Goal: Transaction & Acquisition: Purchase product/service

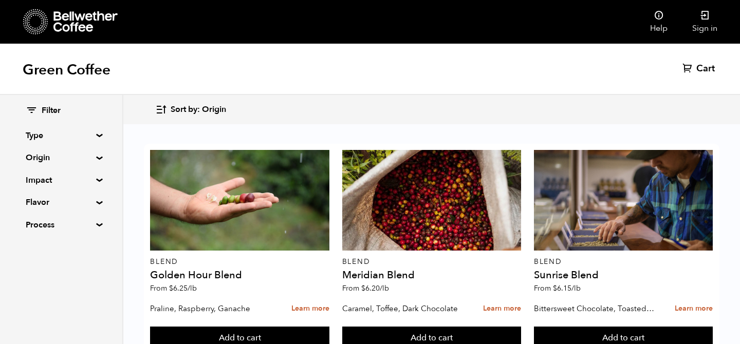
click at [599, 82] on div "Green Coffee Cart (0)" at bounding box center [370, 69] width 740 height 51
click at [92, 135] on summary "Type" at bounding box center [61, 135] width 71 height 12
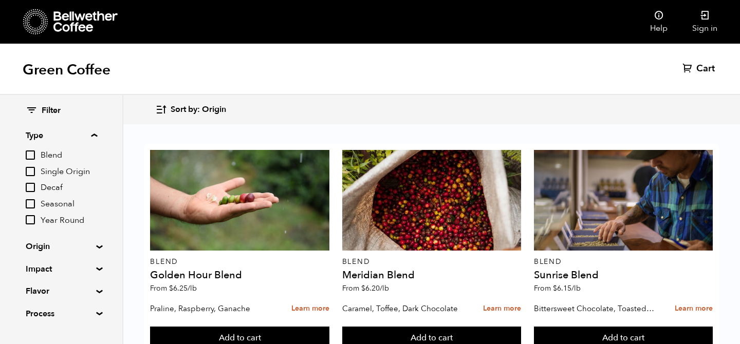
click at [32, 185] on input "Decaf" at bounding box center [30, 187] width 9 height 9
checkbox input "true"
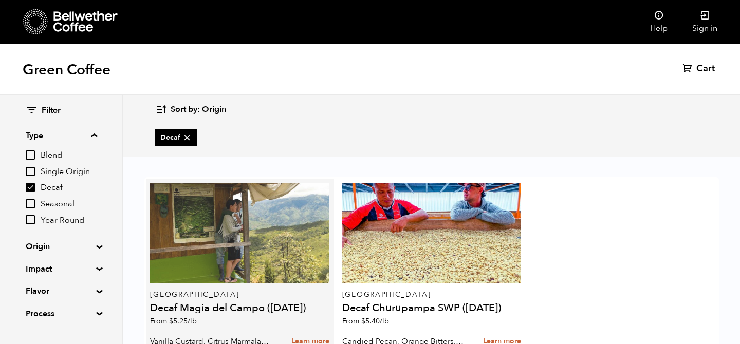
scroll to position [71, 0]
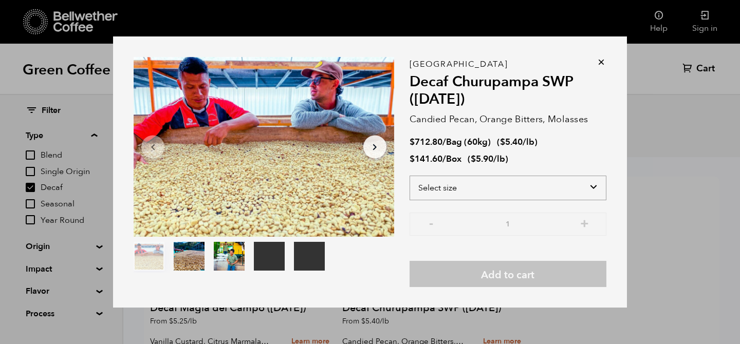
click at [490, 188] on select "Select size Bag (60kg) (132 lbs) Box (24 lbs)" at bounding box center [507, 188] width 197 height 25
select select "bag-3"
click at [409, 176] on select "Select size Bag (60kg) (132 lbs) Box (24 lbs)" at bounding box center [507, 188] width 197 height 25
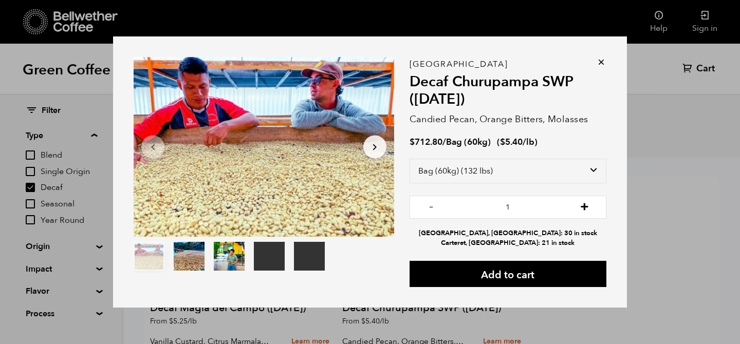
click at [583, 206] on button "+" at bounding box center [584, 206] width 13 height 10
type input "3"
click at [602, 64] on icon at bounding box center [601, 62] width 10 height 10
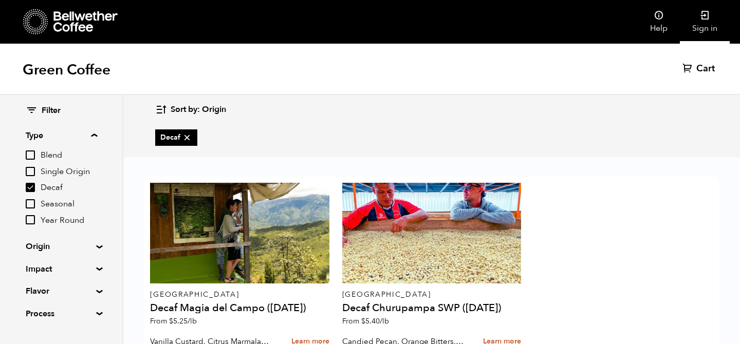
click at [703, 14] on icon at bounding box center [705, 15] width 10 height 10
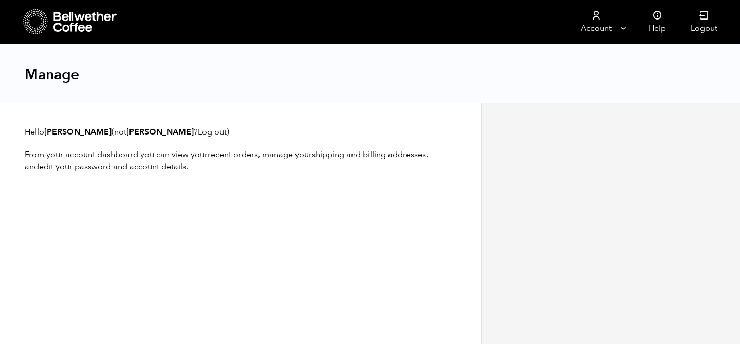
scroll to position [1, 0]
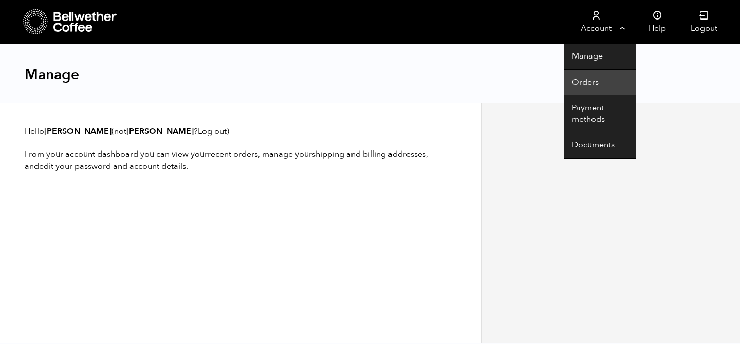
click at [585, 83] on link "Orders" at bounding box center [600, 83] width 72 height 26
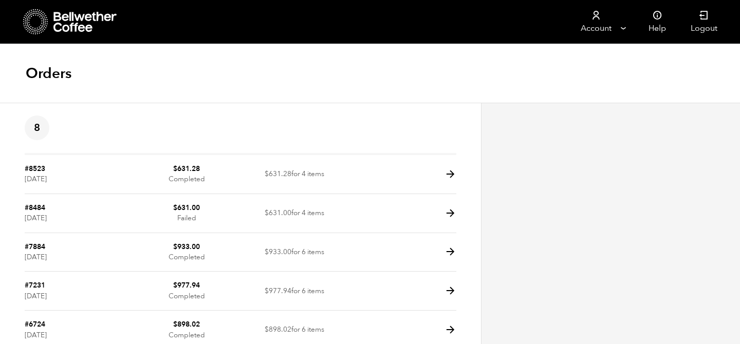
click at [33, 7] on link at bounding box center [106, 22] width 166 height 44
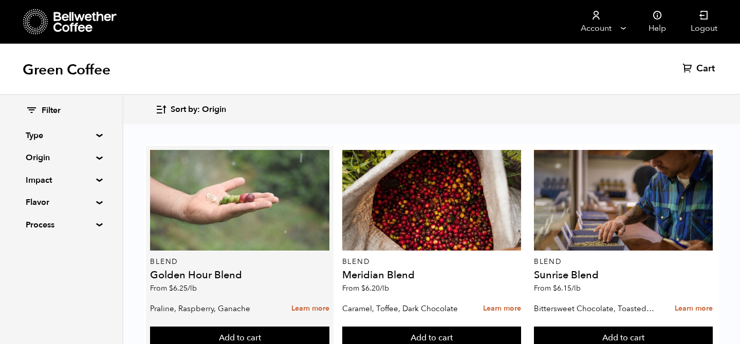
scroll to position [10, 0]
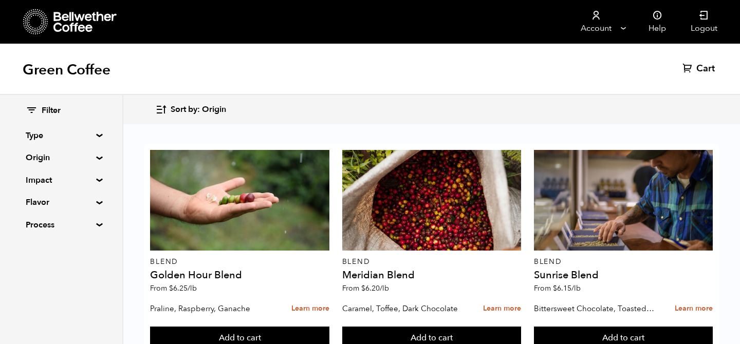
click at [93, 137] on summary "Type" at bounding box center [61, 135] width 71 height 12
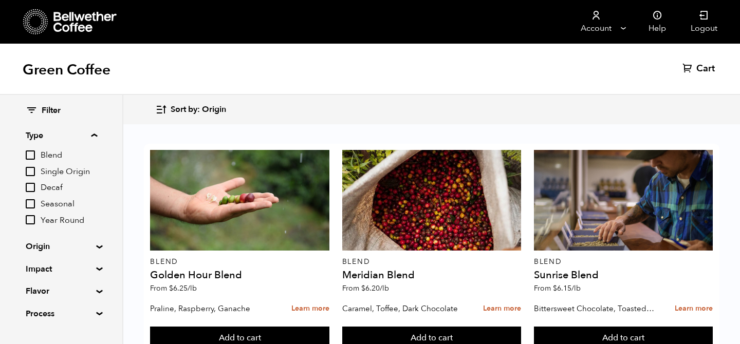
click at [54, 190] on span "Decaf" at bounding box center [69, 187] width 56 height 11
click at [0, 0] on input "Decaf" at bounding box center [0, 0] width 0 height 0
checkbox input "true"
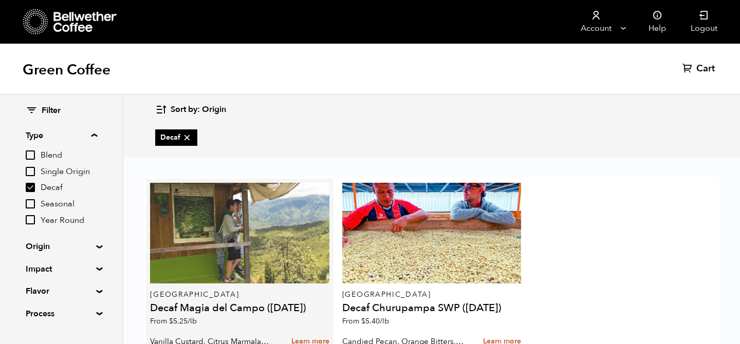
scroll to position [71, 0]
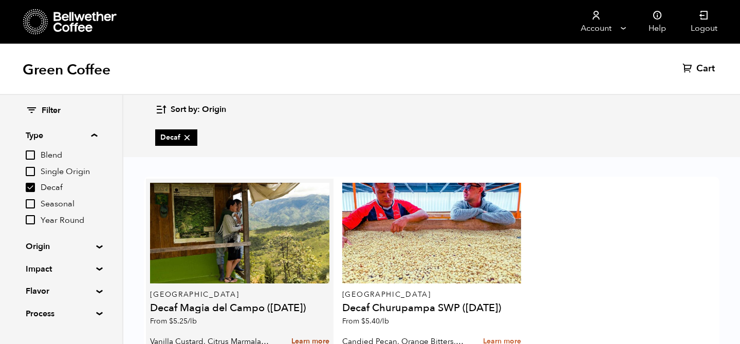
click at [312, 331] on link "Learn more" at bounding box center [310, 342] width 38 height 22
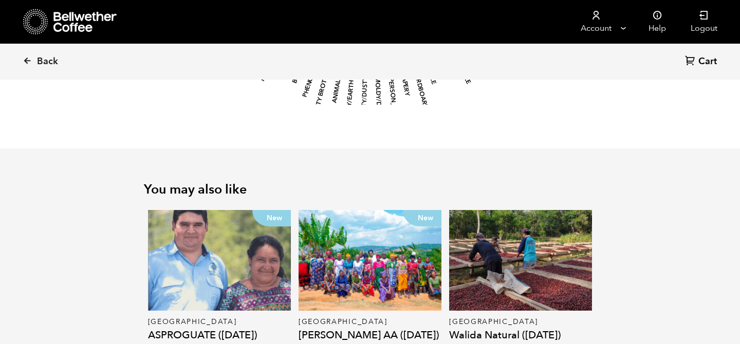
scroll to position [1775, 0]
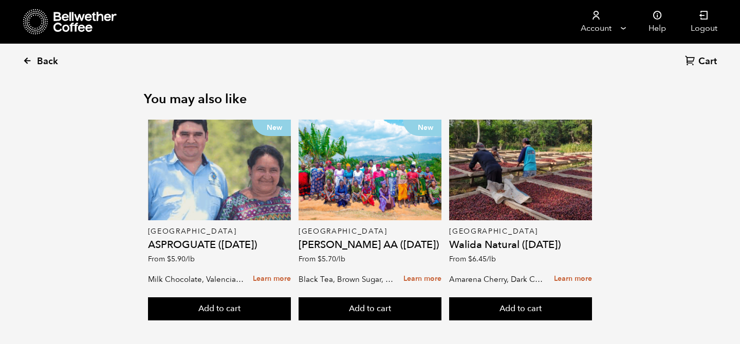
click at [26, 56] on icon at bounding box center [27, 60] width 9 height 9
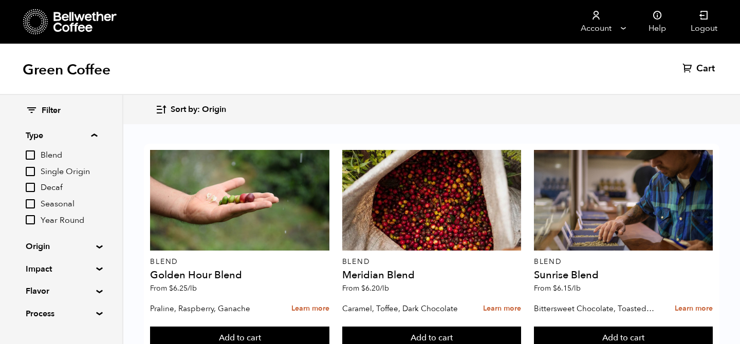
scroll to position [39, 0]
click at [32, 191] on input "Decaf" at bounding box center [30, 187] width 9 height 9
checkbox input "true"
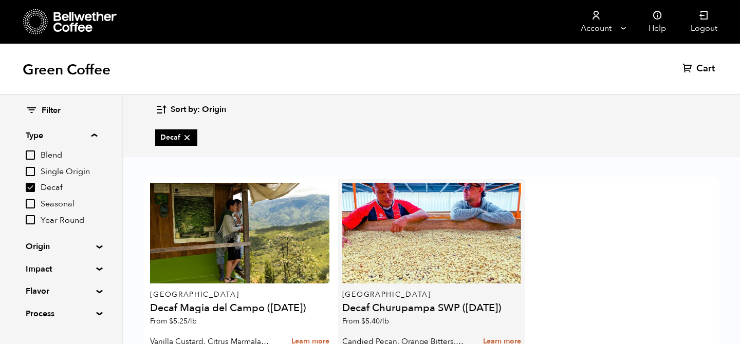
click at [423, 303] on h4 "Decaf Churupampa SWP (DEC 24)" at bounding box center [431, 308] width 179 height 10
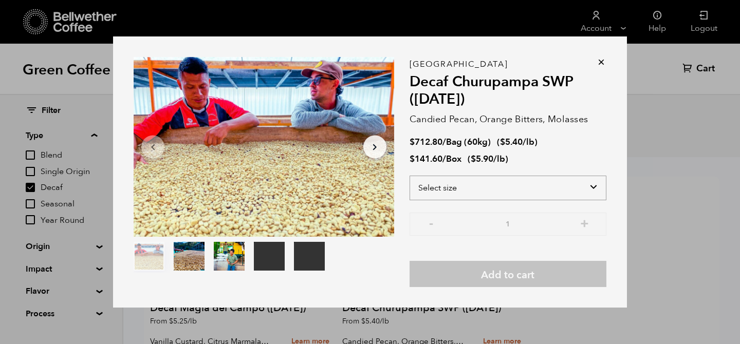
click at [517, 192] on select "Select size Bag (60kg) (132 lbs) Box (24 lbs)" at bounding box center [507, 188] width 197 height 25
select select "bag-3"
click at [409, 176] on select "Select size Bag (60kg) (132 lbs) Box (24 lbs)" at bounding box center [507, 188] width 197 height 25
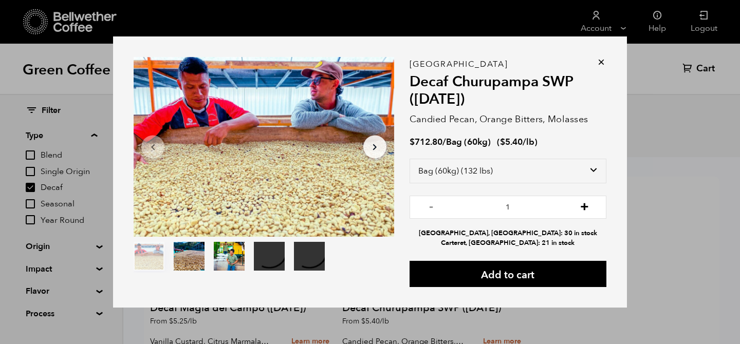
click at [583, 206] on button "+" at bounding box center [584, 206] width 13 height 10
type input "3"
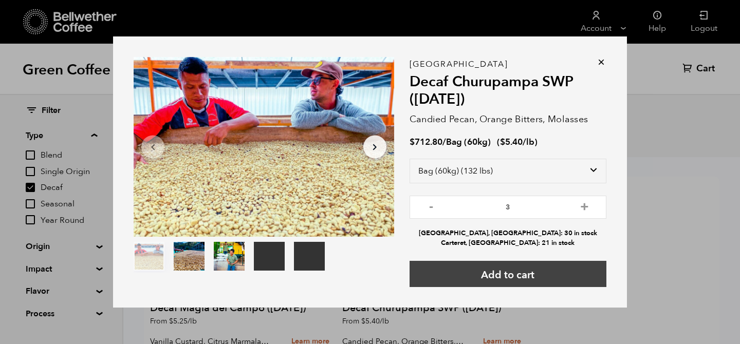
click at [544, 279] on button "Add to cart" at bounding box center [507, 274] width 197 height 26
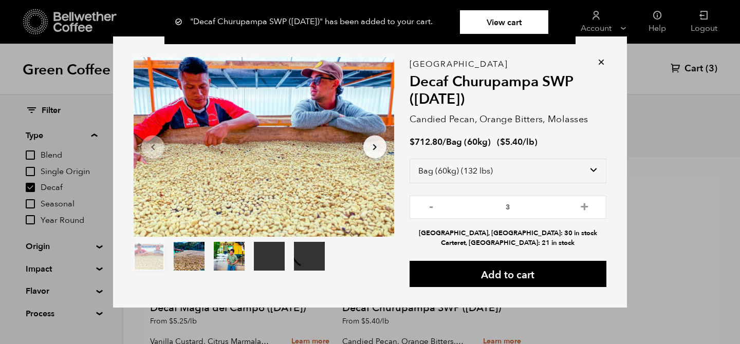
click at [515, 21] on link "View cart" at bounding box center [504, 22] width 88 height 24
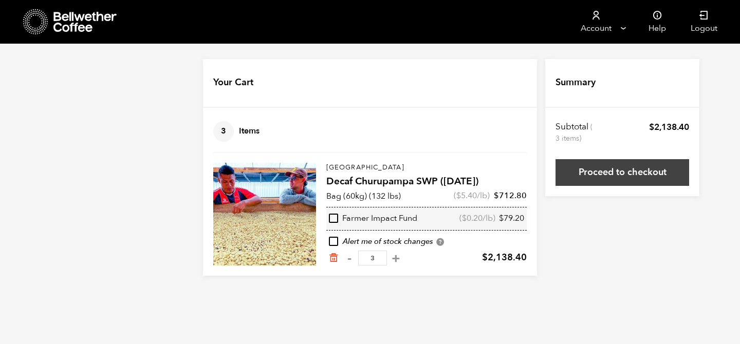
click at [601, 175] on link "Proceed to checkout" at bounding box center [622, 172] width 134 height 27
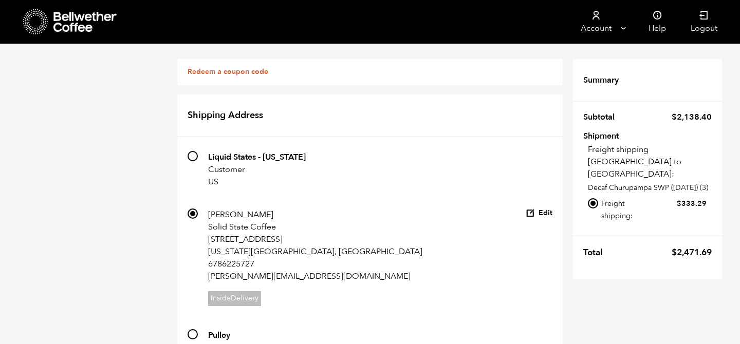
scroll to position [141, 0]
click at [196, 329] on input "535 Pulley Nathanael Curtis Pulley Collective 175 Van Dyke Street Brooklyn, NY …" at bounding box center [192, 334] width 10 height 10
radio input "true"
click at [540, 329] on button "Edit" at bounding box center [538, 334] width 27 height 10
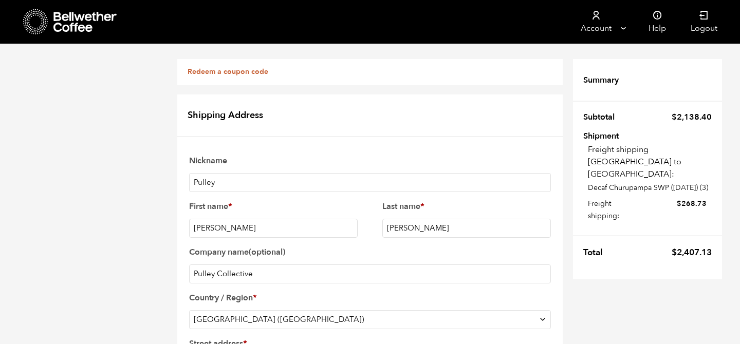
type input "324A"
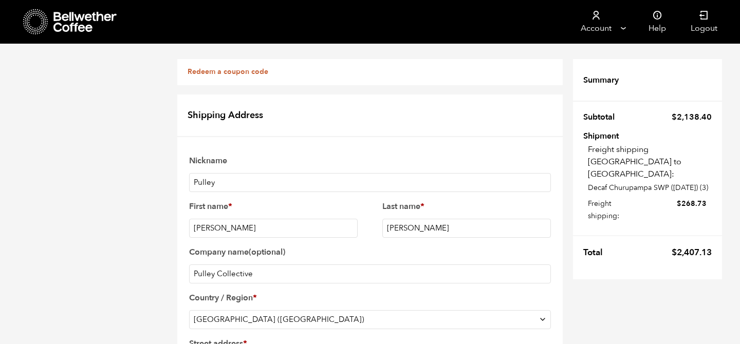
scroll to position [63, 0]
click at [233, 265] on input "Pulley Collective" at bounding box center [370, 274] width 362 height 19
type input "Pulley Collective"
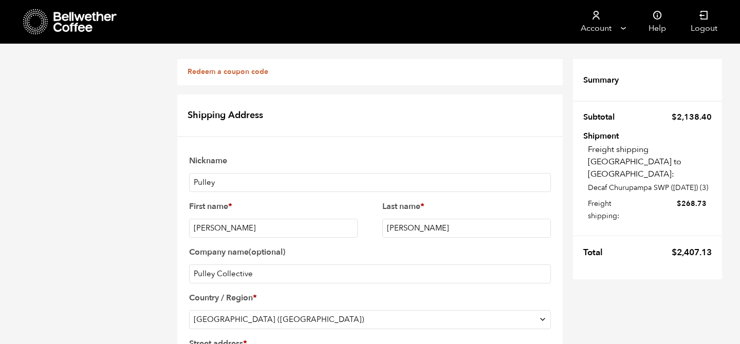
scroll to position [147, 0]
type input "324A"
click at [270, 265] on input "Pulley Collective" at bounding box center [370, 274] width 362 height 19
type input "Pulley Collective attn: Solid State Coffee"
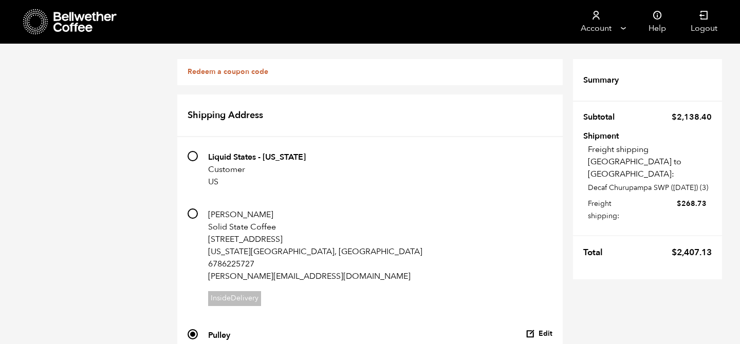
scroll to position [0, 0]
click at [35, 22] on icon at bounding box center [35, 22] width 25 height 26
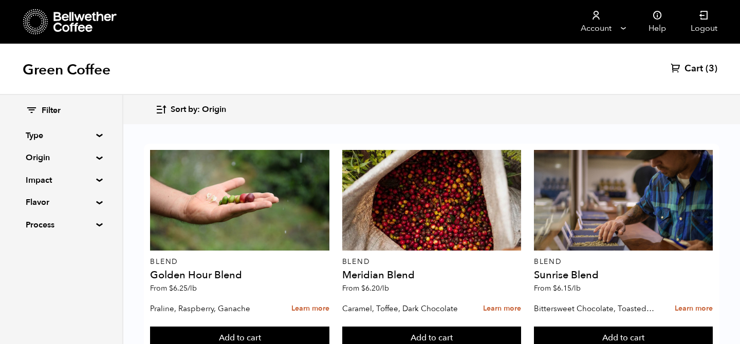
scroll to position [485, 0]
click at [685, 64] on span "Cart" at bounding box center [693, 69] width 18 height 12
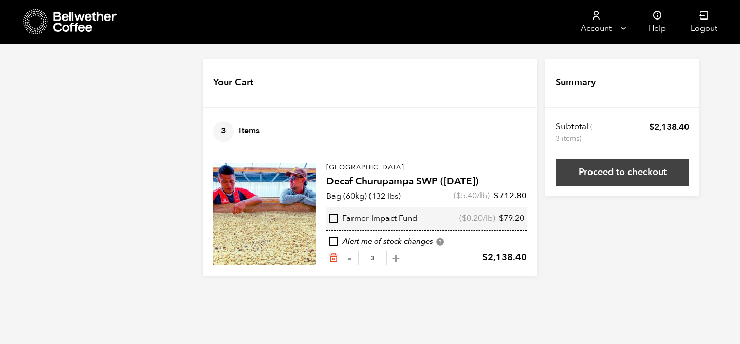
click at [624, 166] on link "Proceed to checkout" at bounding box center [622, 172] width 134 height 27
